Goal: Task Accomplishment & Management: Manage account settings

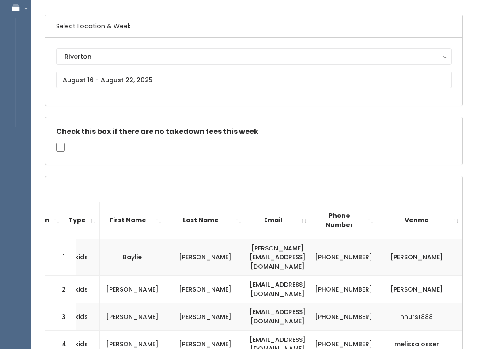
scroll to position [59, 0]
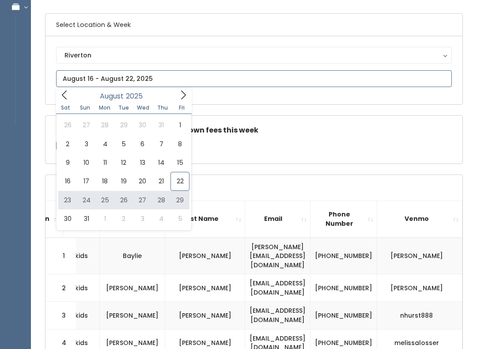
type input "[DATE] to [DATE]"
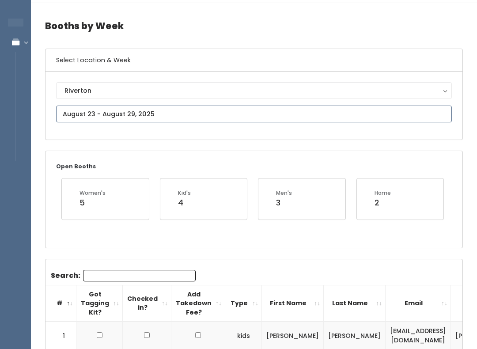
click at [72, 112] on input "text" at bounding box center [254, 114] width 396 height 17
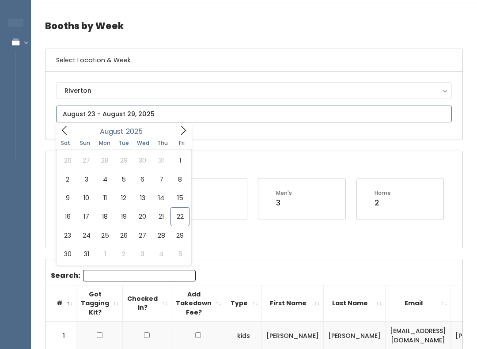
type input "[DATE] to [DATE]"
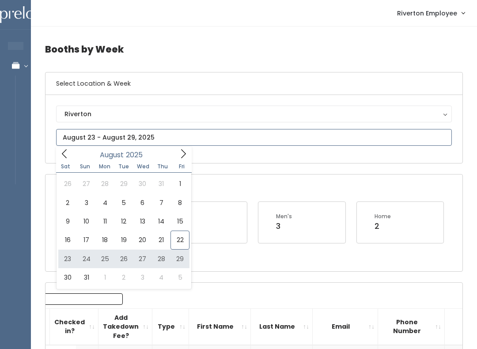
type input "[DATE] to [DATE]"
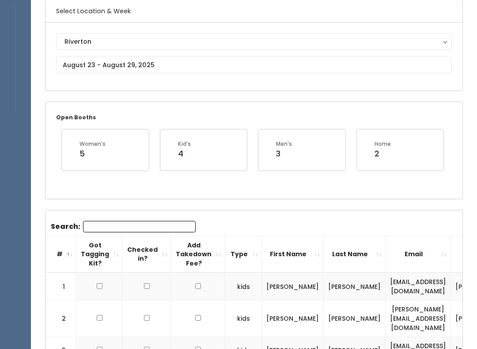
scroll to position [72, 0]
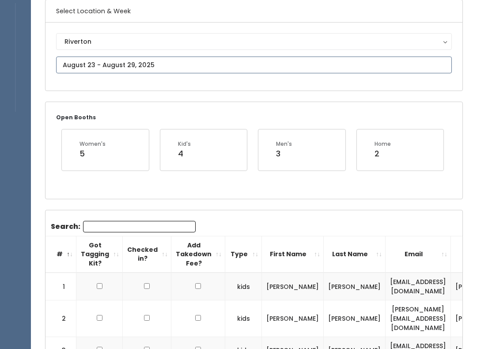
click at [58, 64] on input "text" at bounding box center [254, 65] width 396 height 17
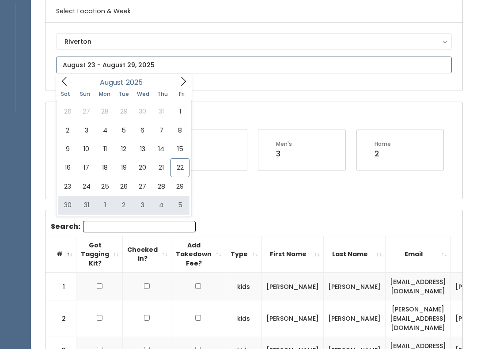
type input "August 30 to September 5"
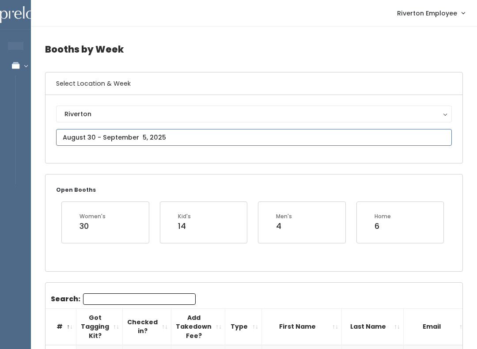
click at [71, 137] on input "text" at bounding box center [254, 137] width 396 height 17
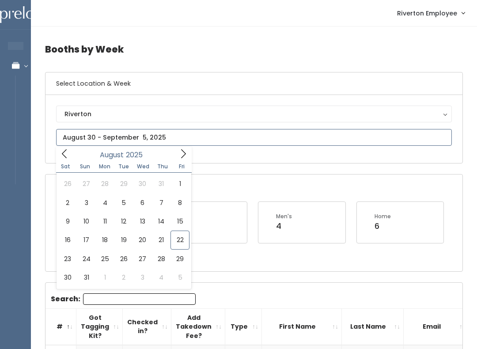
click at [183, 148] on span at bounding box center [183, 154] width 17 height 14
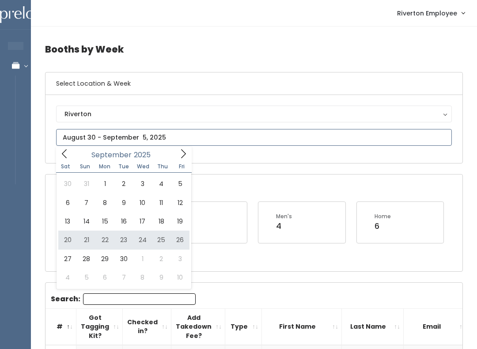
type input "September 20 to September 26"
